Goal: Task Accomplishment & Management: Manage account settings

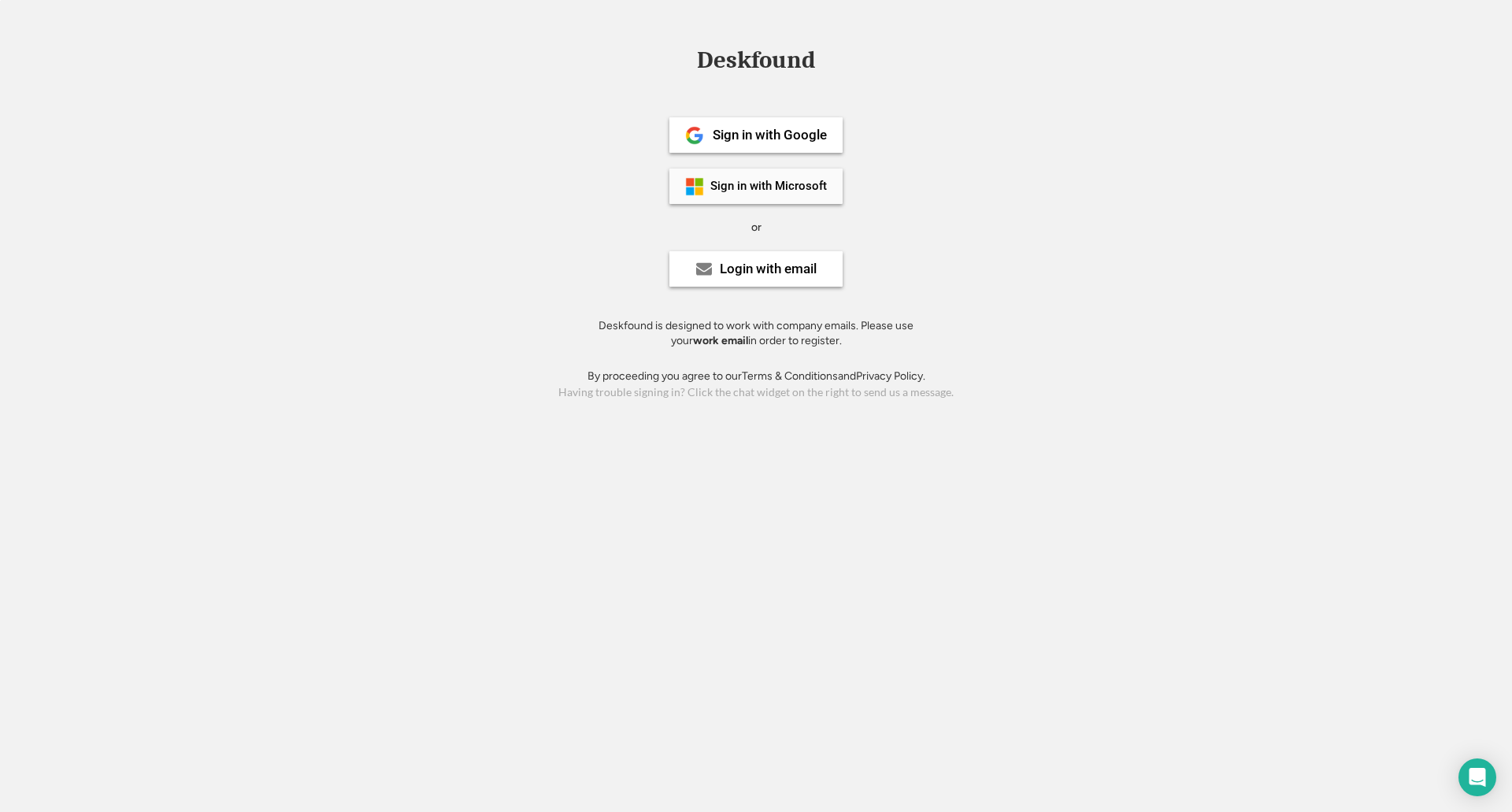
click at [752, 169] on div "Sign in with Microsoft" at bounding box center [755, 186] width 173 height 35
click at [760, 264] on div "Login with email" at bounding box center [768, 268] width 97 height 14
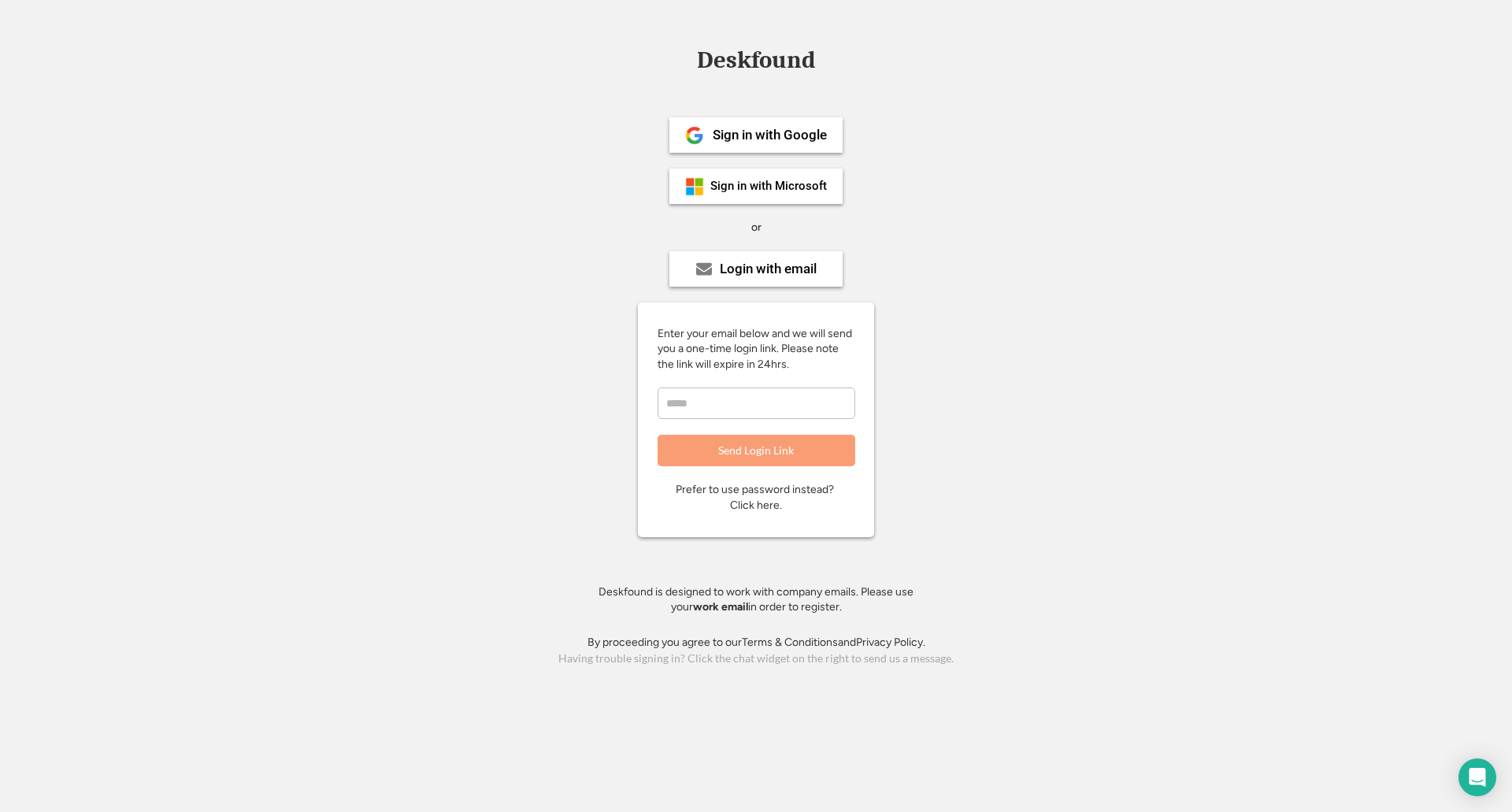
click at [768, 508] on div "Prefer to use password instead? Click here." at bounding box center [755, 498] width 160 height 31
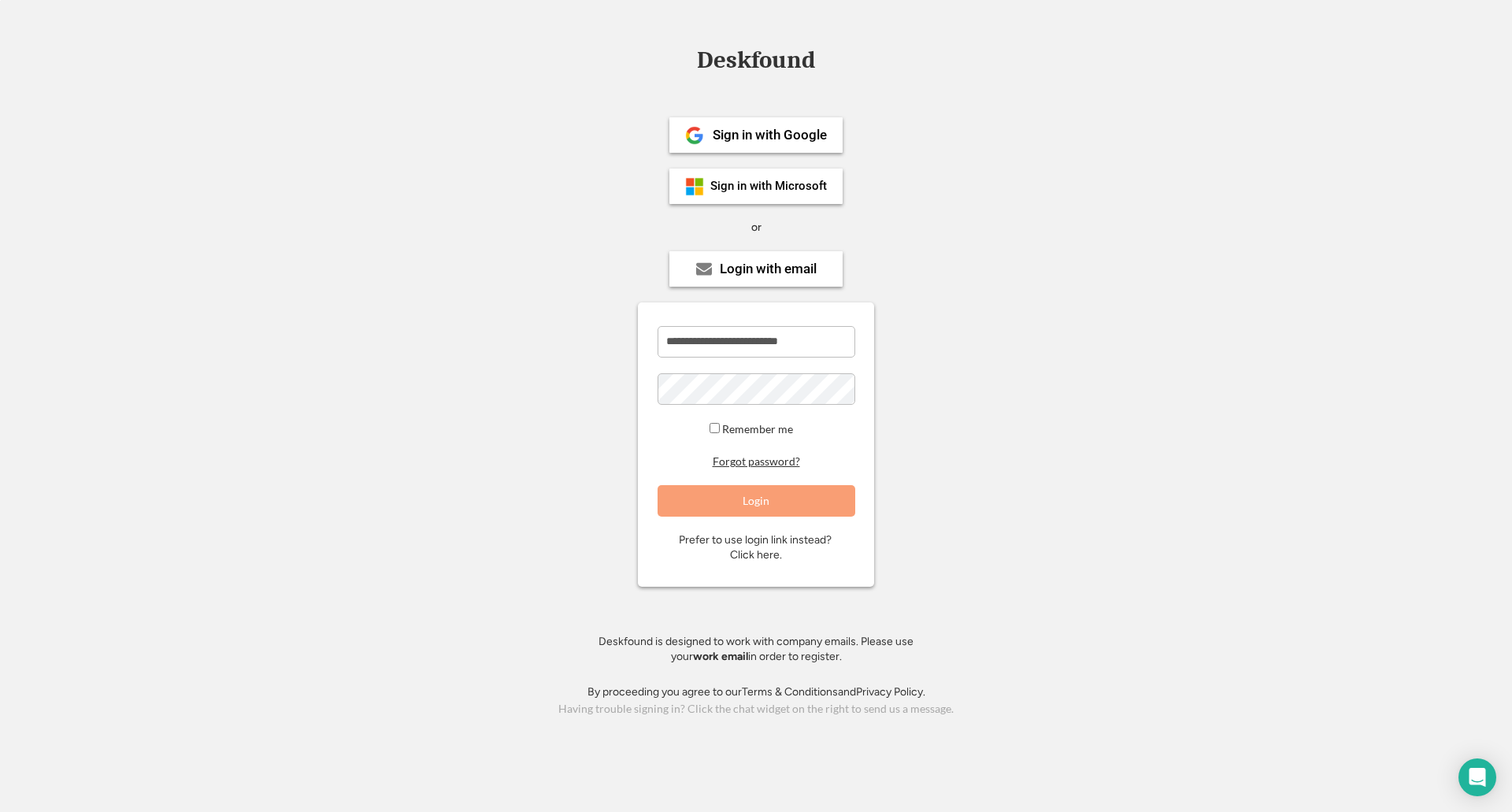
click at [769, 464] on button "Forgot password?" at bounding box center [757, 461] width 92 height 15
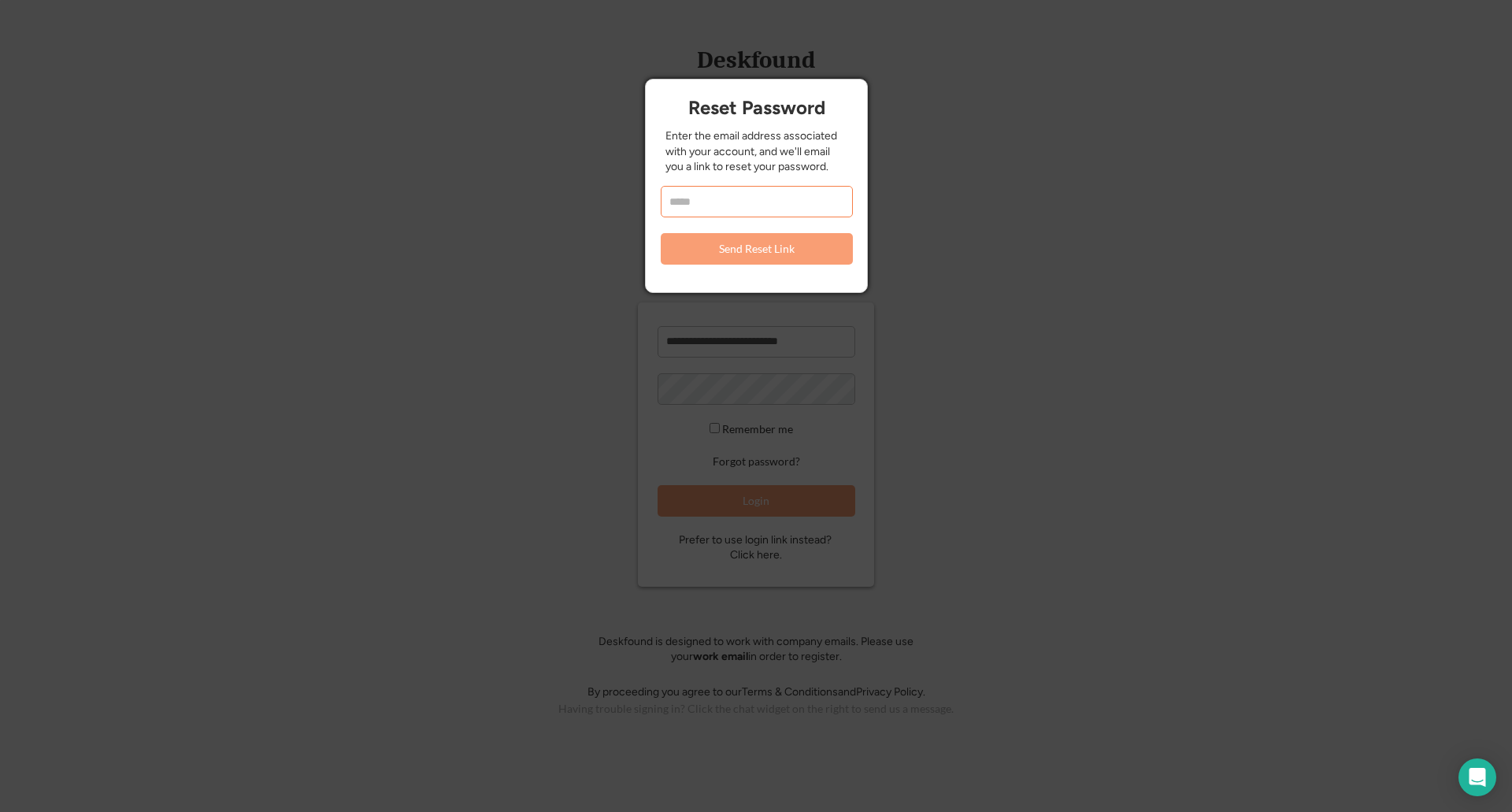
click at [713, 201] on input "email" at bounding box center [757, 201] width 192 height 32
type input "*"
type input "**********"
click at [695, 256] on button "Send Reset Link" at bounding box center [757, 248] width 192 height 32
